Goal: Communication & Community: Share content

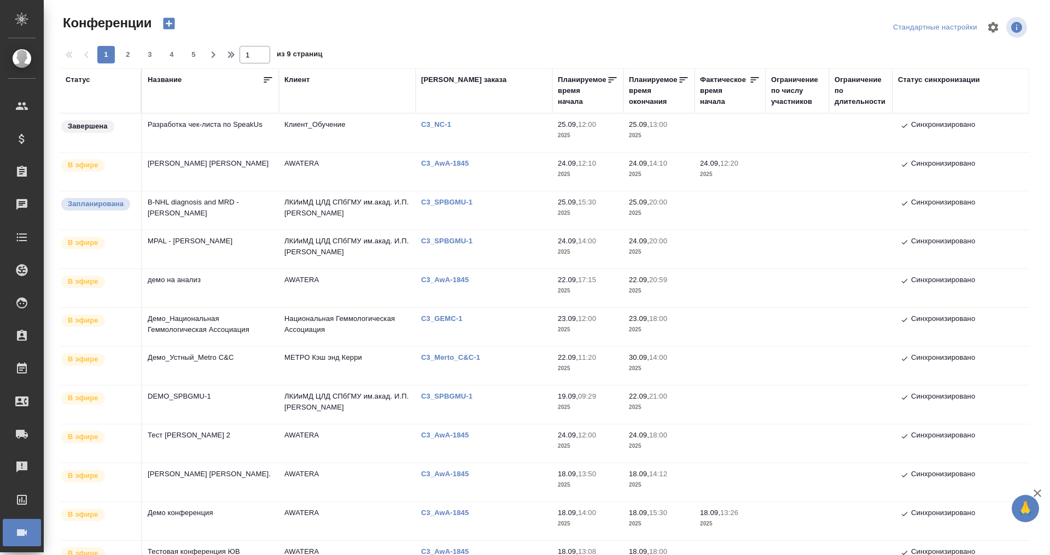
click at [81, 78] on div "Статус" at bounding box center [78, 79] width 25 height 11
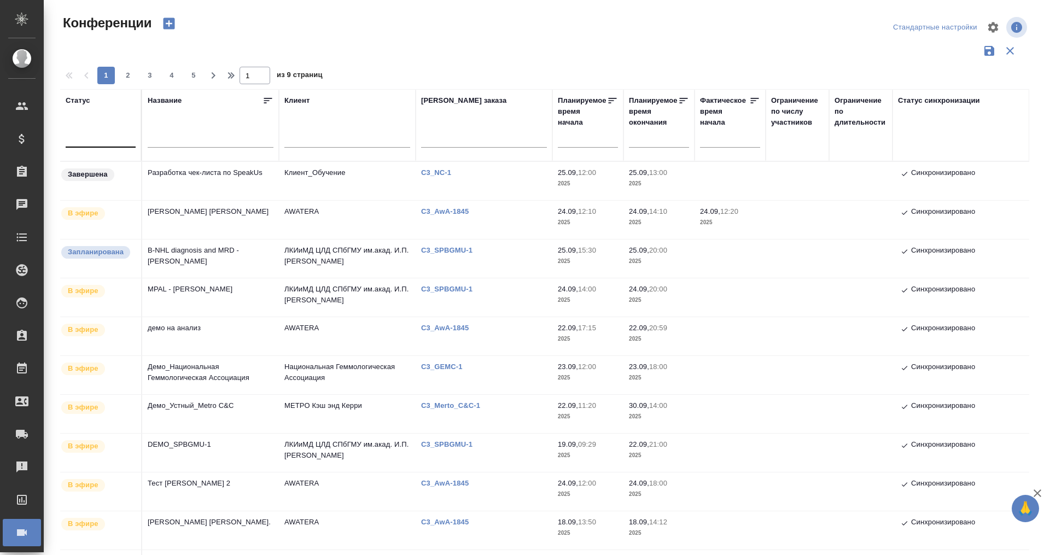
click at [89, 135] on div at bounding box center [101, 136] width 70 height 16
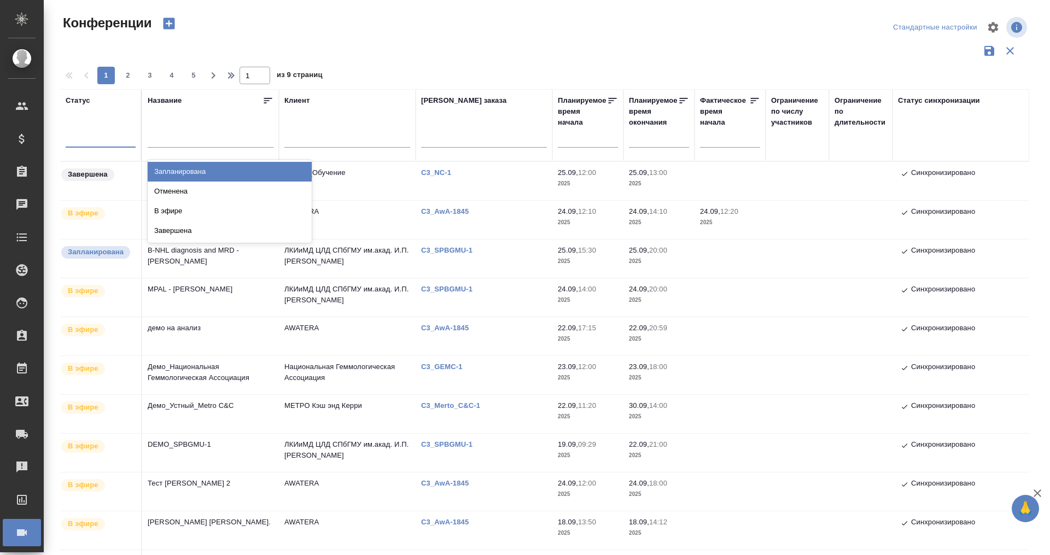
scroll to position [68, 0]
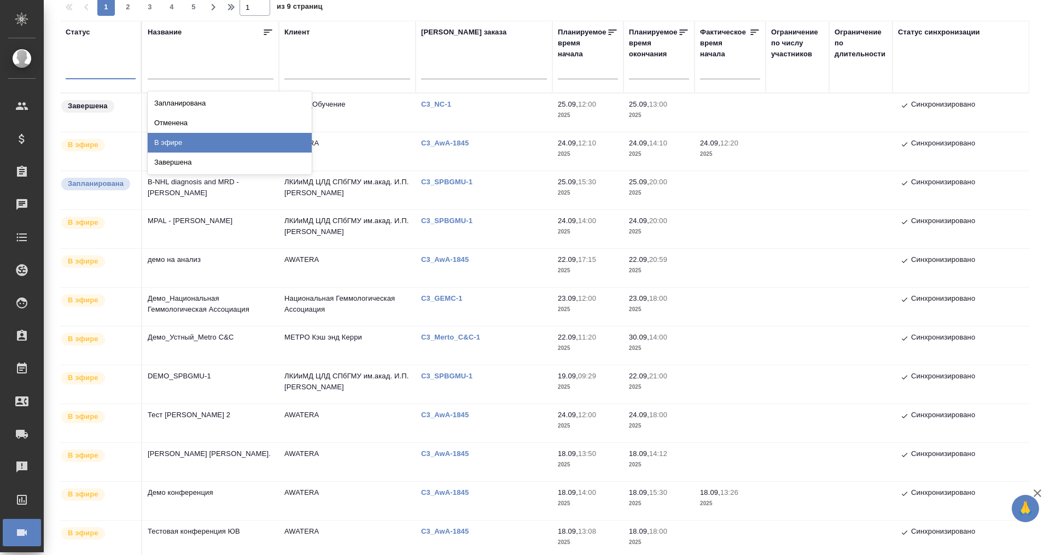
click at [269, 138] on div "В эфире" at bounding box center [230, 143] width 164 height 20
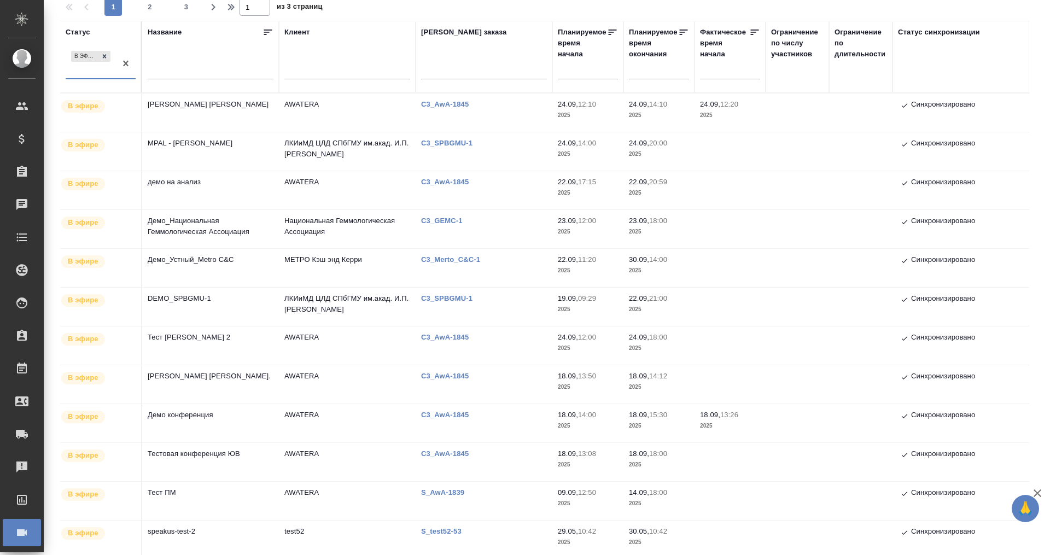
click at [233, 57] on div "Название" at bounding box center [211, 57] width 126 height 60
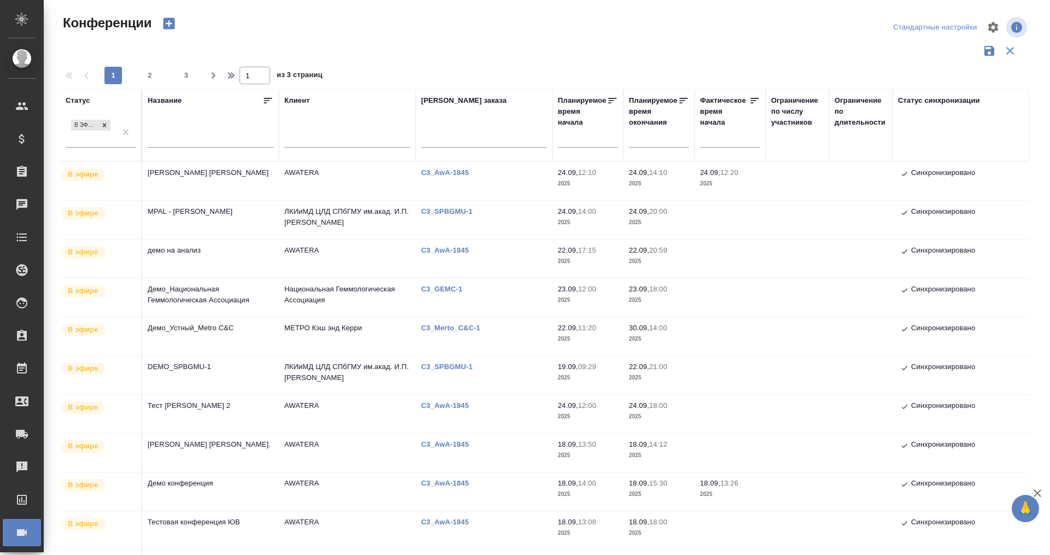
click at [218, 211] on td "MPAL - Marie Christine Bene" at bounding box center [210, 220] width 137 height 38
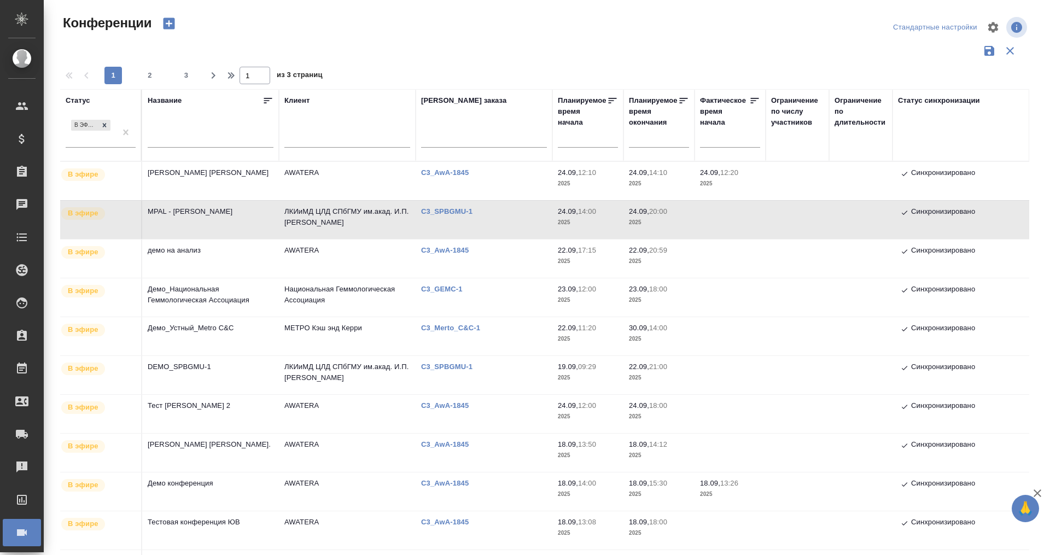
click at [218, 211] on td "MPAL - Marie Christine Bene" at bounding box center [210, 220] width 137 height 38
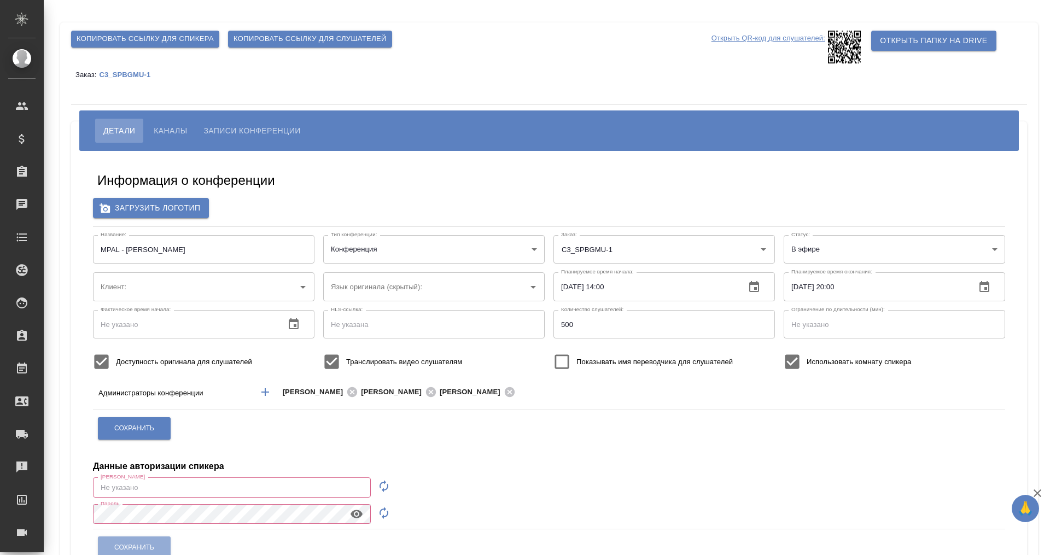
type input "ЛКИиМД ЦЛД СПбГМУ им.акад. И.П.Павлова"
type input "m.plekhanova@awatera.com"
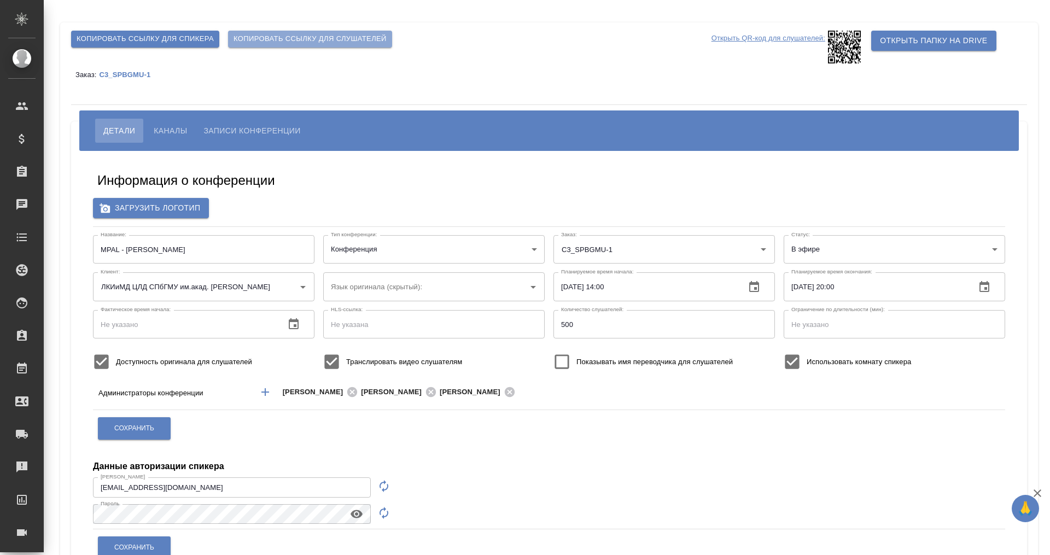
click at [306, 39] on span "Копировать ссылку для слушателей" at bounding box center [309, 39] width 153 height 13
